Goal: Transaction & Acquisition: Subscribe to service/newsletter

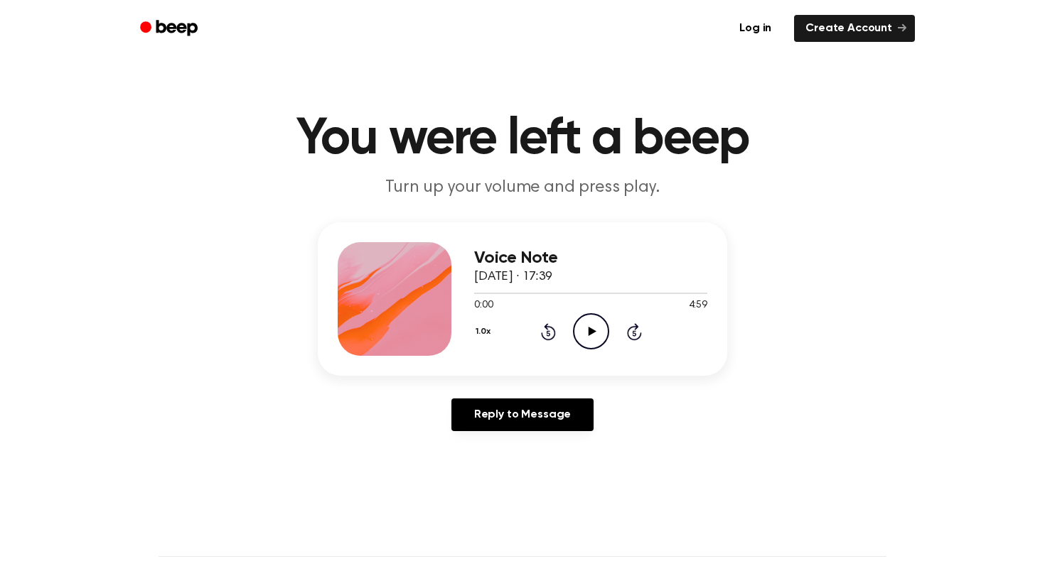
click at [588, 326] on icon "Play Audio" at bounding box center [591, 331] width 36 height 36
click at [590, 333] on icon "Pause Audio" at bounding box center [591, 331] width 36 height 36
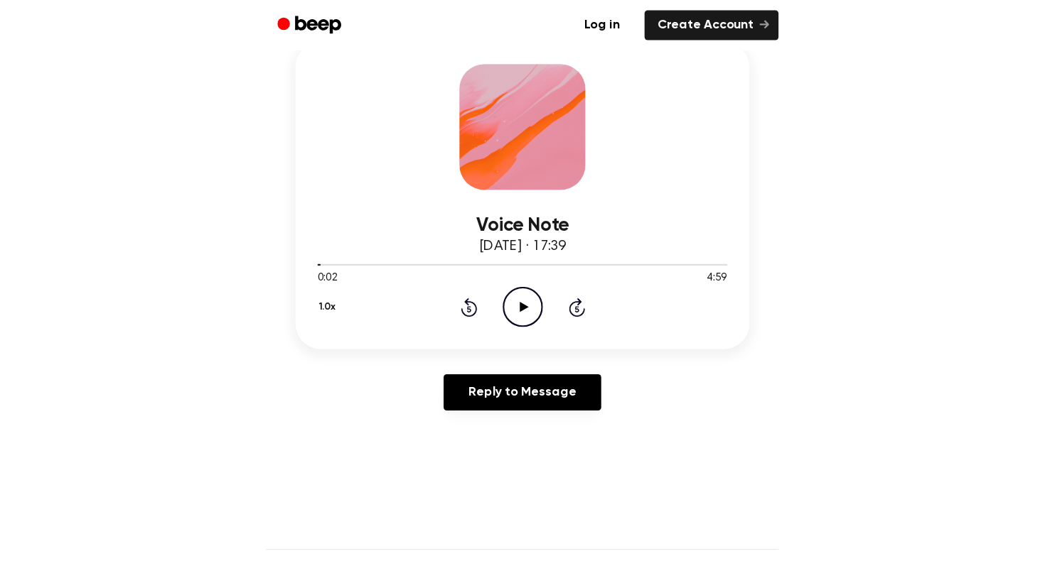
scroll to position [143, 0]
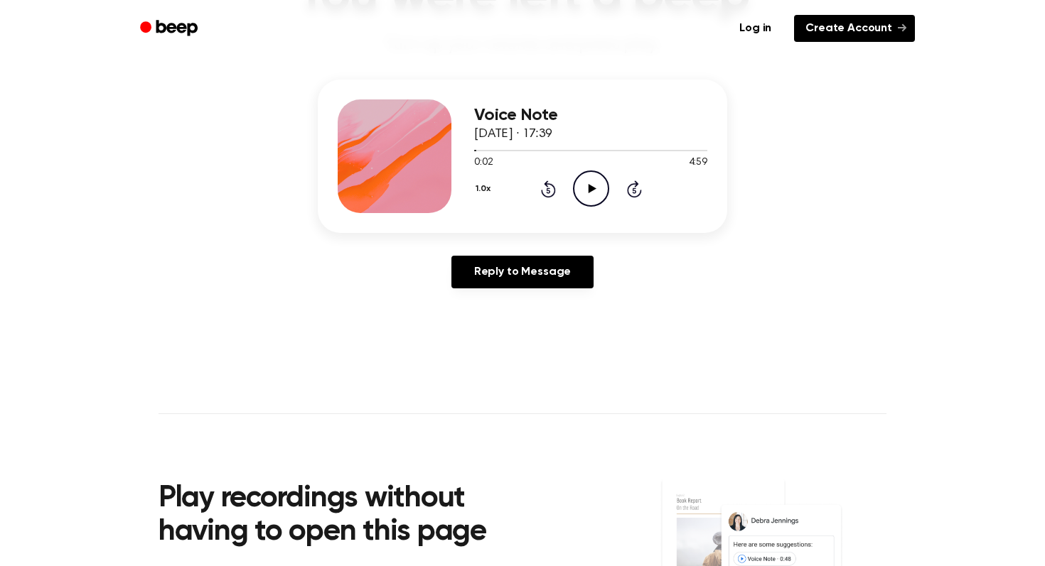
click at [825, 36] on link "Create Account" at bounding box center [854, 28] width 121 height 27
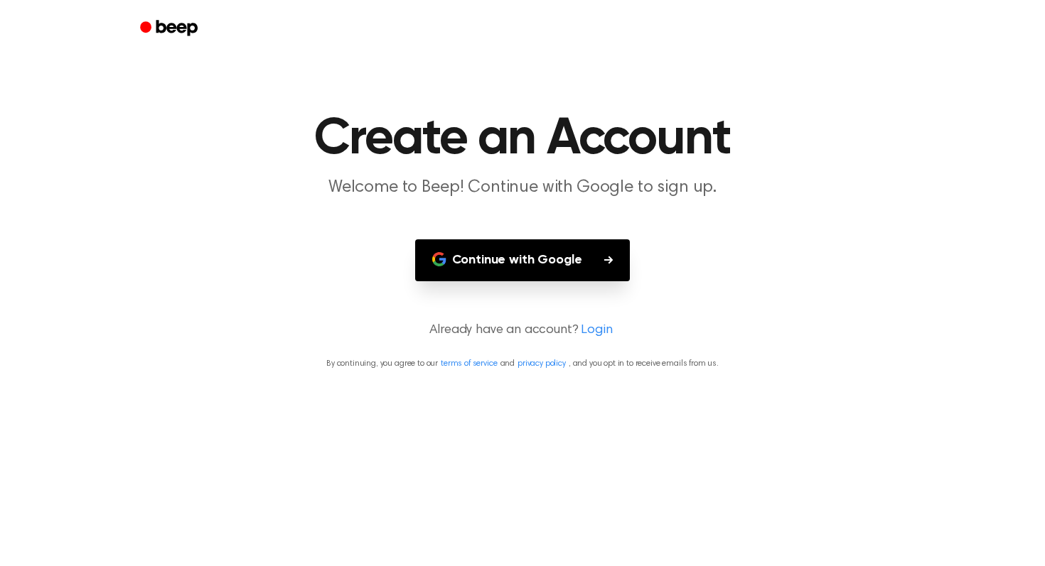
click at [524, 272] on button "Continue with Google" at bounding box center [522, 261] width 215 height 42
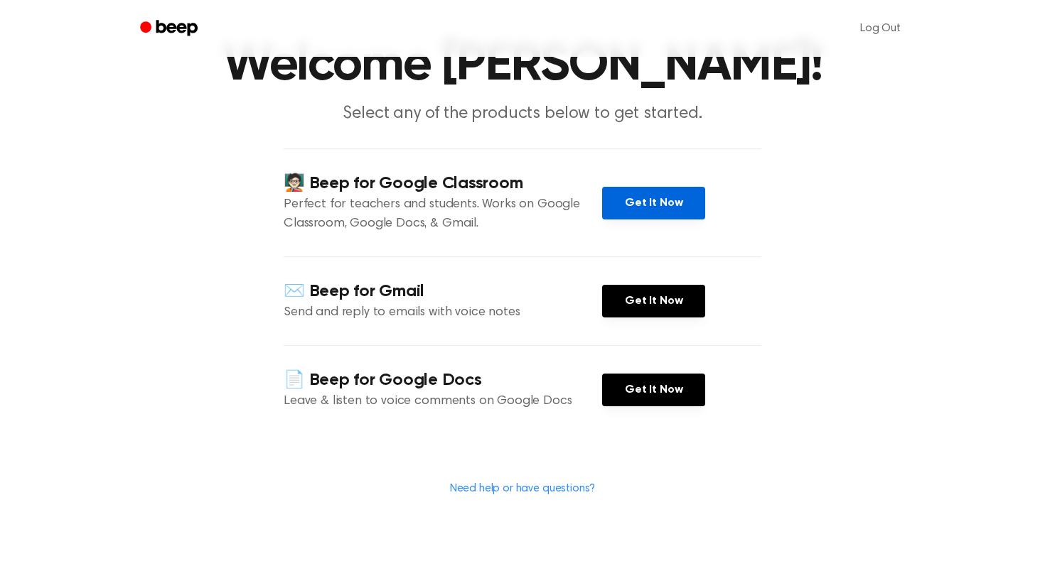
scroll to position [81, 0]
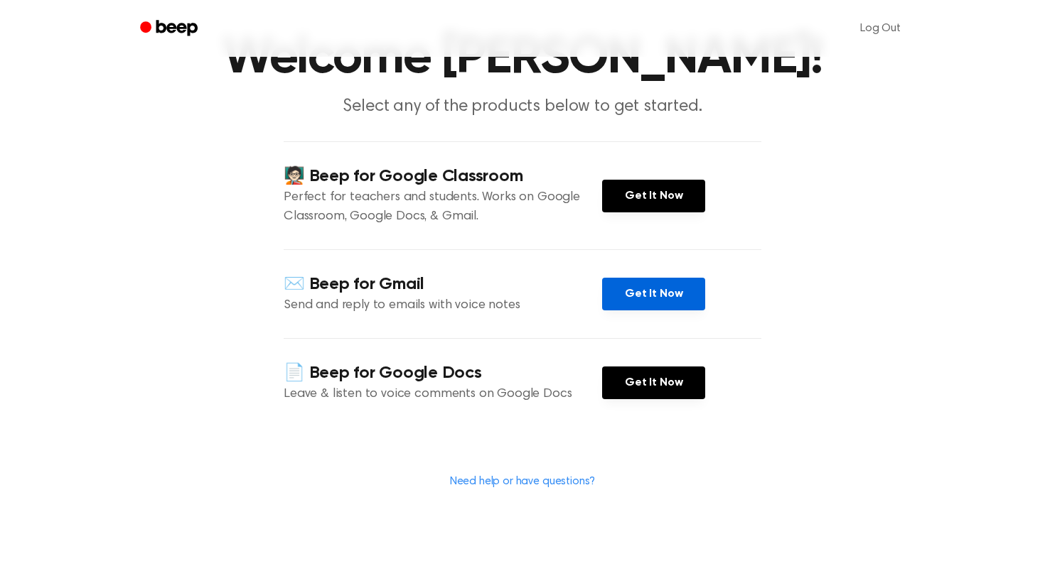
click at [670, 294] on link "Get It Now" at bounding box center [653, 294] width 103 height 33
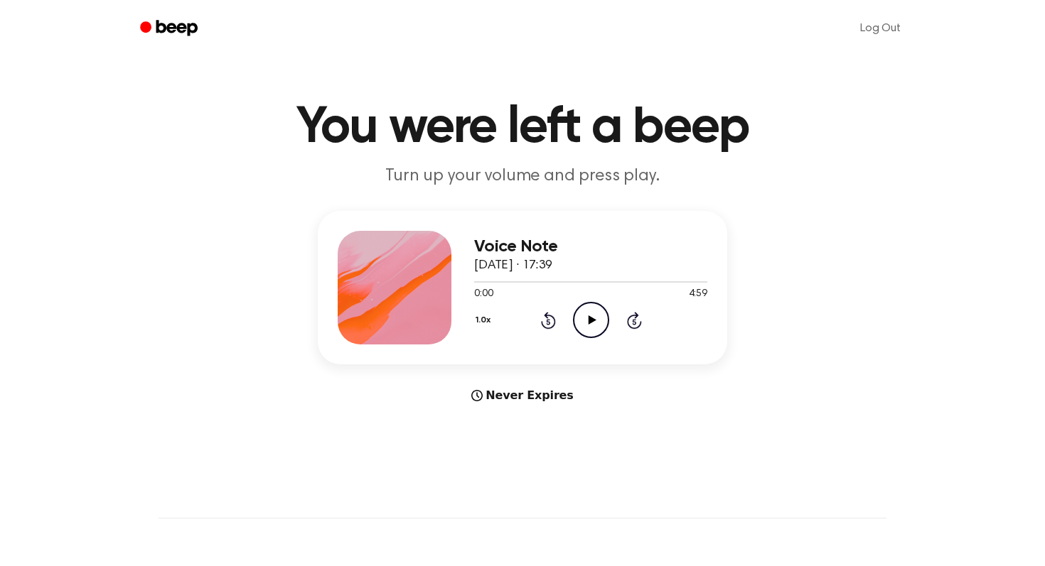
scroll to position [12, 0]
